Goal: Transaction & Acquisition: Purchase product/service

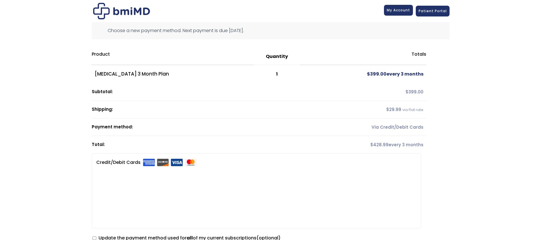
click at [401, 13] on link "My Account" at bounding box center [398, 10] width 29 height 11
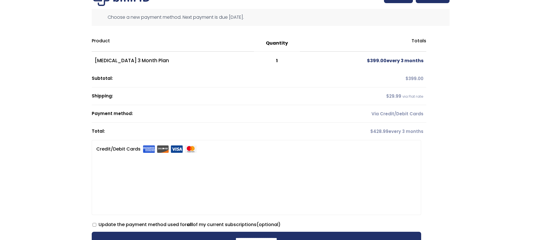
scroll to position [68, 0]
